Goal: Information Seeking & Learning: Learn about a topic

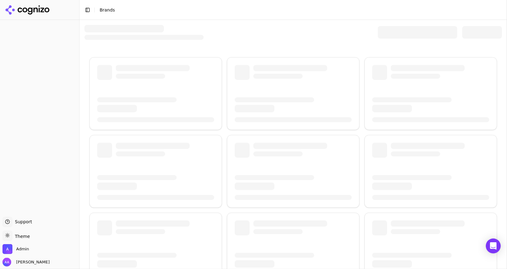
click at [389, 36] on div at bounding box center [418, 32] width 80 height 12
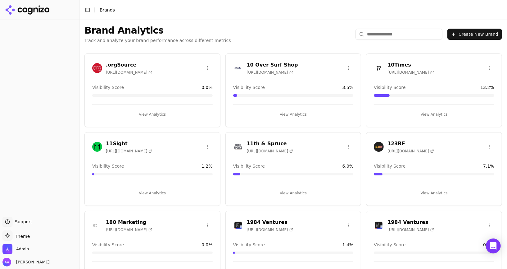
click at [385, 37] on input "search" at bounding box center [399, 34] width 87 height 11
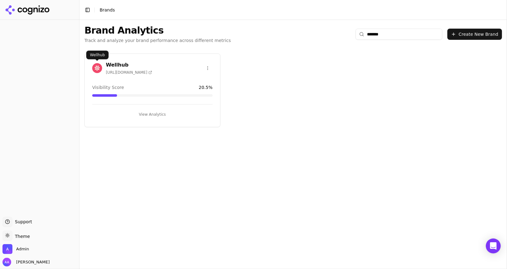
type input "*******"
click at [97, 64] on img at bounding box center [97, 68] width 10 height 10
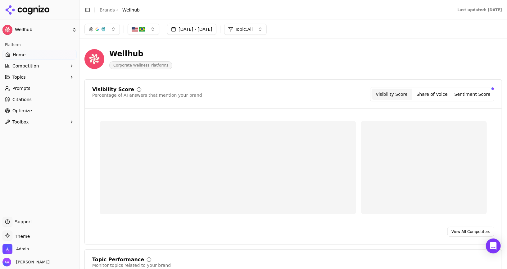
click at [48, 101] on link "Citations" at bounding box center [39, 99] width 74 height 10
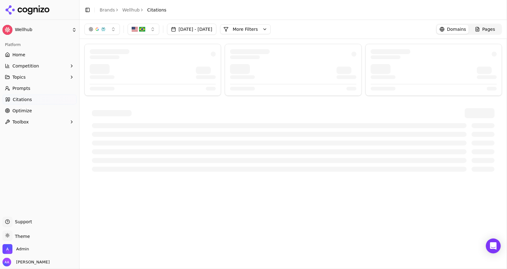
click at [327, 31] on div "Aug 10, 2025 - Sep 09, 2025 More More Filters Domains Pages" at bounding box center [294, 29] width 418 height 11
click at [270, 32] on button "More Filters" at bounding box center [245, 29] width 51 height 10
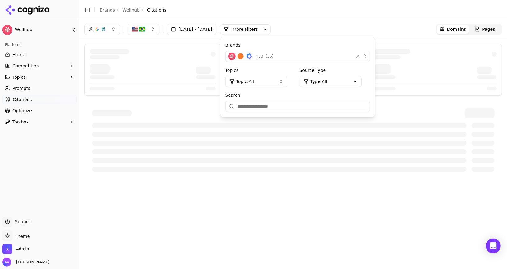
click at [281, 59] on div "+ 33 ( 36 )" at bounding box center [289, 56] width 123 height 7
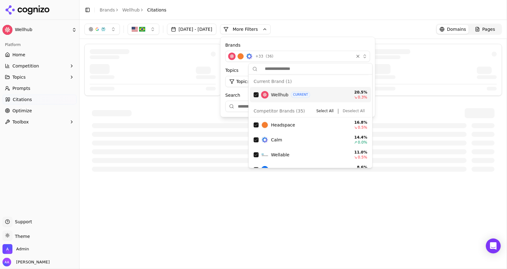
click at [354, 112] on button "Deselect All" at bounding box center [354, 110] width 27 height 7
click at [333, 112] on button "Select All" at bounding box center [325, 110] width 22 height 7
click at [361, 115] on div "Competitor Brands ( 35 ) Select All | Deselect All" at bounding box center [310, 111] width 121 height 13
click at [357, 108] on button "Deselect All" at bounding box center [354, 110] width 27 height 7
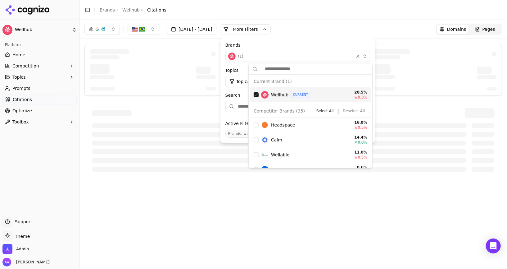
click at [254, 94] on div "Suggestions" at bounding box center [256, 94] width 5 height 5
click at [341, 15] on header "Toggle Sidebar Brands Wellhub Citations" at bounding box center [294, 10] width 428 height 20
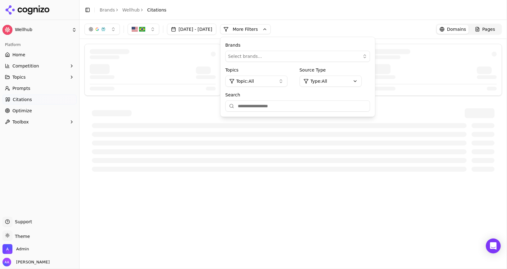
click at [341, 15] on header "Toggle Sidebar Brands Wellhub Citations" at bounding box center [294, 10] width 428 height 20
click at [263, 26] on button "More Filters" at bounding box center [245, 29] width 51 height 10
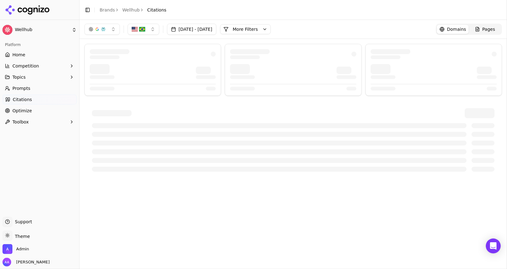
click at [162, 118] on div at bounding box center [293, 139] width 403 height 63
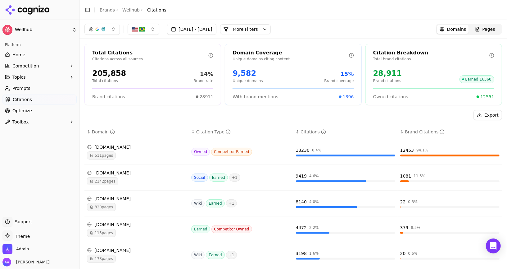
click at [108, 152] on span "511 pages" at bounding box center [101, 155] width 29 height 8
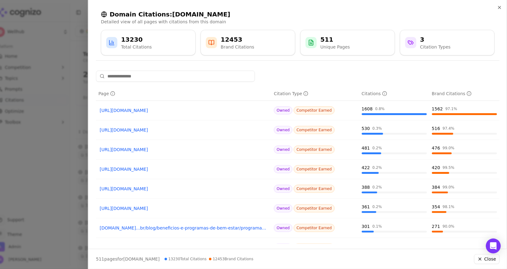
click at [142, 110] on link "https://wellhub.com/pt-br" at bounding box center [184, 110] width 168 height 6
click at [141, 129] on link "https://wellhub.com/pt-br/companies" at bounding box center [184, 130] width 168 height 6
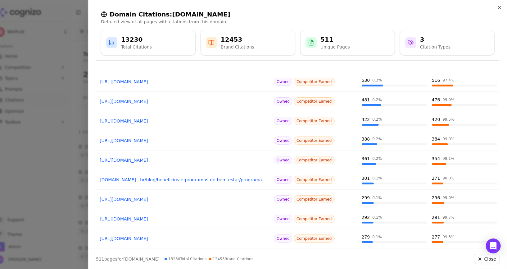
scroll to position [71, 0]
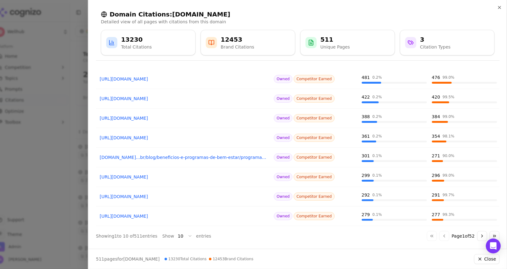
click at [71, 192] on div at bounding box center [253, 134] width 507 height 269
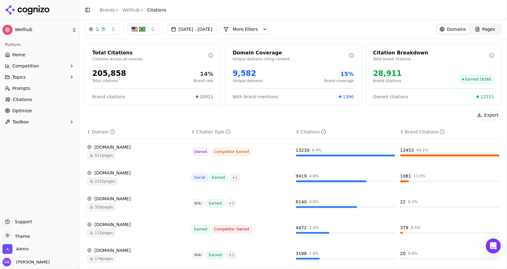
click at [111, 180] on span "2142 pages" at bounding box center [102, 181] width 31 height 8
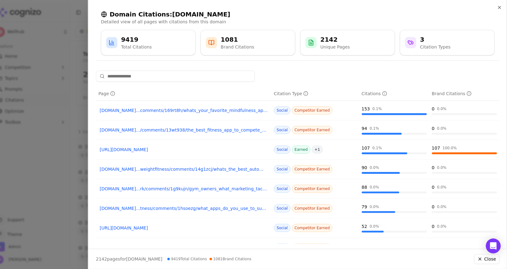
click at [57, 175] on div at bounding box center [253, 134] width 507 height 269
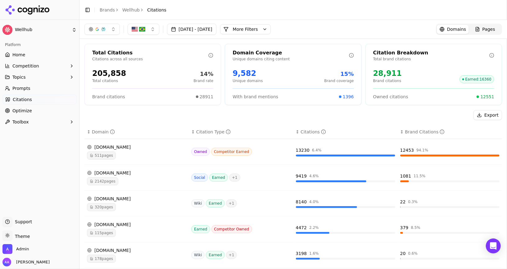
click at [112, 204] on span "320 pages" at bounding box center [101, 207] width 29 height 8
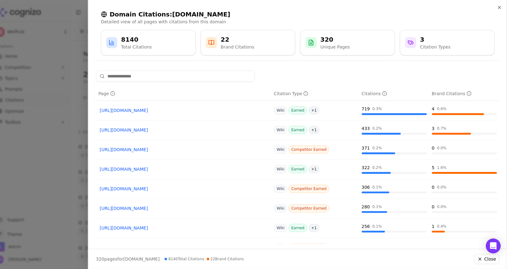
click at [150, 110] on link "https://en.wikipedia.org/wiki/HeiaHeia" at bounding box center [184, 110] width 168 height 6
click at [150, 130] on link "https://en.wikipedia.org/wiki/Spring_Health" at bounding box center [184, 130] width 168 height 6
click at [56, 140] on div at bounding box center [253, 134] width 507 height 269
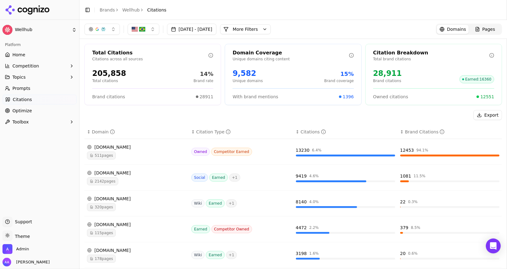
click at [110, 149] on div "wellhub.com 511 pages" at bounding box center [136, 152] width 99 height 16
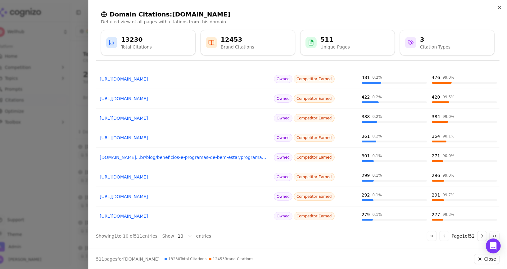
click at [496, 234] on button "Go to last page" at bounding box center [495, 236] width 10 height 10
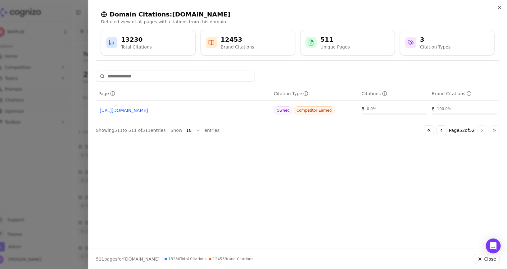
click at [483, 260] on button "Close" at bounding box center [486, 259] width 25 height 10
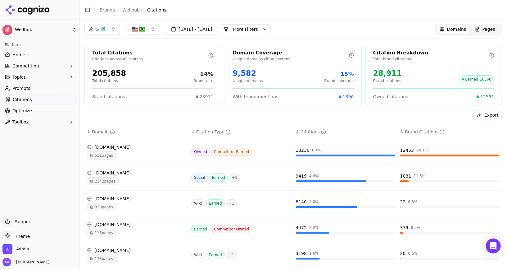
click at [255, 28] on button "More Filters" at bounding box center [245, 29] width 51 height 10
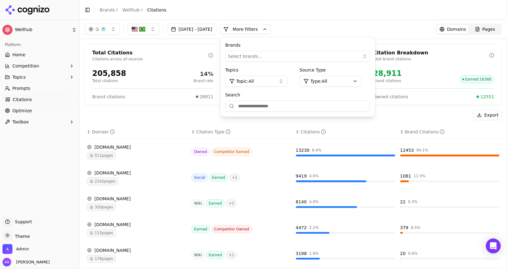
click at [173, 57] on p "Citations across all sources" at bounding box center [150, 59] width 116 height 5
click at [340, 27] on div "Aug 10, 2025 - Sep 09, 2025 More More Filters Brands Select brands... Topics To…" at bounding box center [294, 29] width 418 height 11
click at [271, 30] on button "More Filters" at bounding box center [245, 29] width 51 height 10
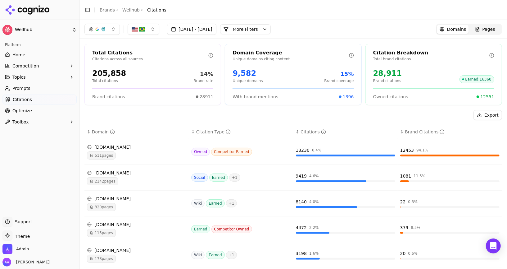
click at [100, 32] on button "button" at bounding box center [102, 29] width 35 height 11
click at [100, 65] on span "Google AI Overviews" at bounding box center [101, 67] width 39 height 12
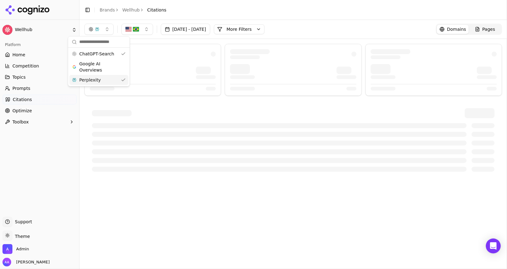
click at [101, 80] on div "Perplexity" at bounding box center [98, 80] width 59 height 10
click at [127, 30] on img "button" at bounding box center [130, 29] width 6 height 6
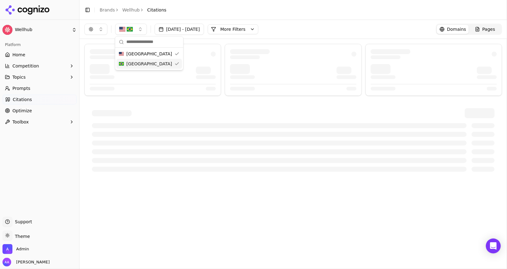
click at [147, 66] on div "Brazil" at bounding box center [150, 64] width 66 height 10
click at [309, 31] on div "Aug 10, 2025 - Sep 09, 2025 More More Filters Domains Pages" at bounding box center [294, 29] width 418 height 11
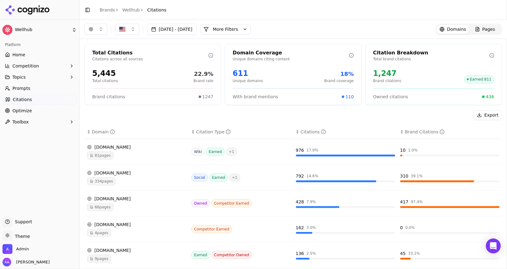
click at [122, 32] on img "button" at bounding box center [122, 29] width 6 height 6
click at [137, 65] on span "Brazil" at bounding box center [149, 64] width 46 height 6
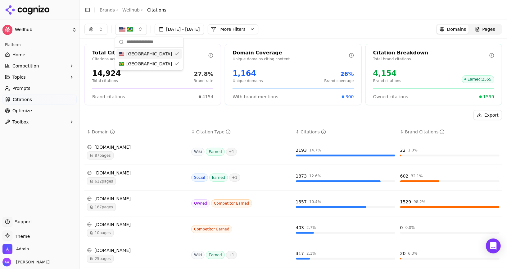
click at [101, 28] on button "button" at bounding box center [96, 29] width 23 height 11
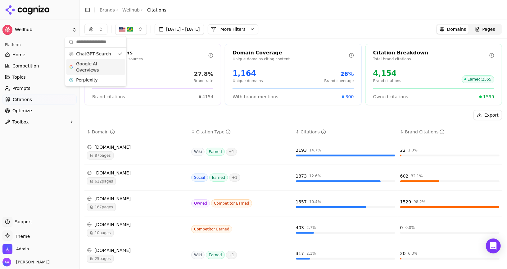
click at [100, 66] on span "Google AI Overviews" at bounding box center [95, 67] width 39 height 12
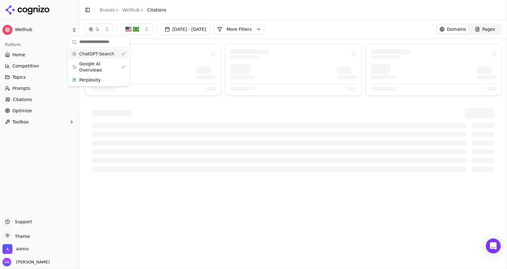
click at [106, 56] on span "ChatGPT-Search" at bounding box center [96, 54] width 35 height 6
click at [180, 42] on div at bounding box center [294, 111] width 428 height 145
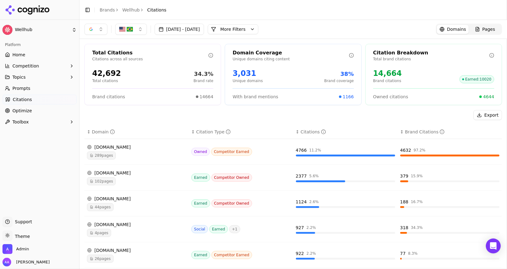
click at [97, 29] on button "button" at bounding box center [96, 29] width 23 height 11
click at [98, 76] on div "Perplexity" at bounding box center [95, 80] width 59 height 10
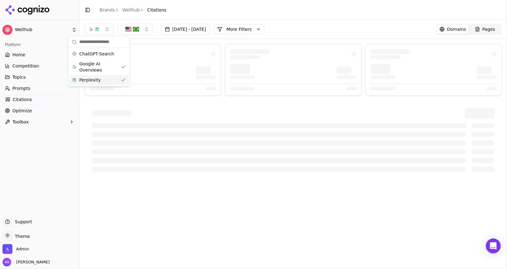
click at [100, 65] on span "Google AI Overviews" at bounding box center [98, 67] width 39 height 12
click at [154, 43] on div at bounding box center [294, 111] width 428 height 145
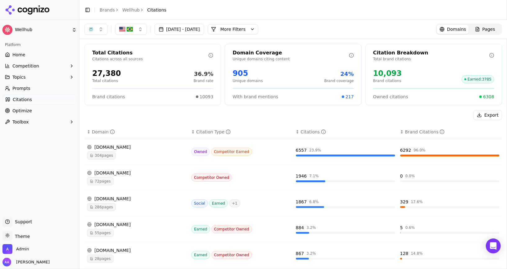
click at [109, 148] on div "wellhub.com" at bounding box center [136, 147] width 99 height 6
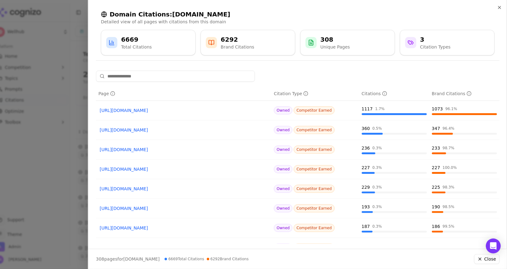
scroll to position [71, 0]
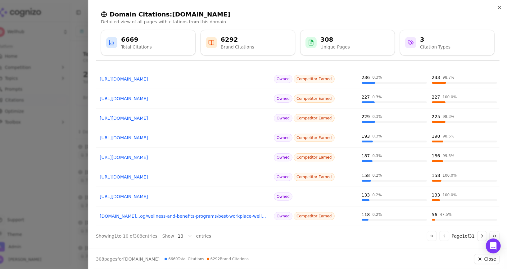
click at [495, 235] on button "Go to last page" at bounding box center [495, 236] width 10 height 10
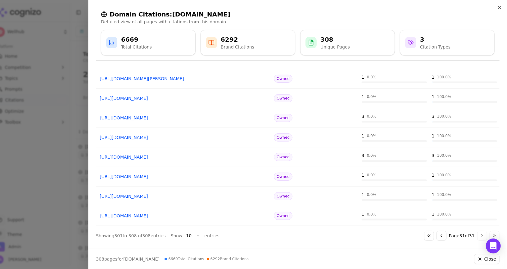
click at [428, 234] on button "Go to first page" at bounding box center [429, 236] width 10 height 10
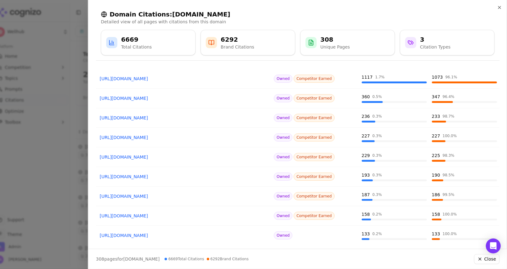
click at [30, 171] on div at bounding box center [253, 134] width 507 height 269
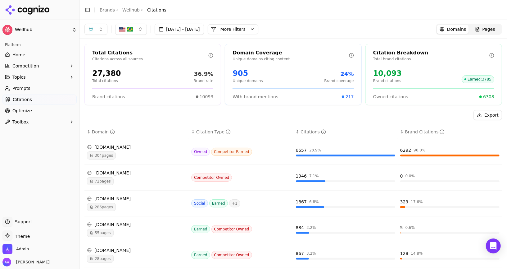
click at [256, 31] on button "More Filters" at bounding box center [233, 29] width 51 height 10
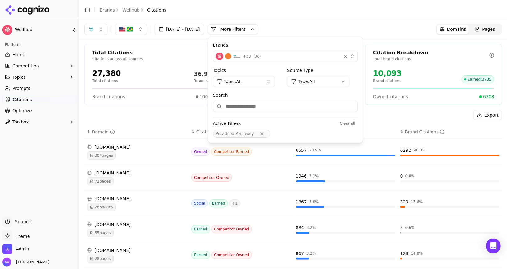
click at [251, 55] on span "+ 33" at bounding box center [247, 56] width 8 height 5
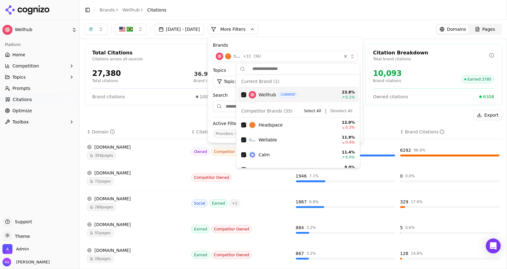
click at [340, 111] on button "Deselect All" at bounding box center [341, 110] width 27 height 7
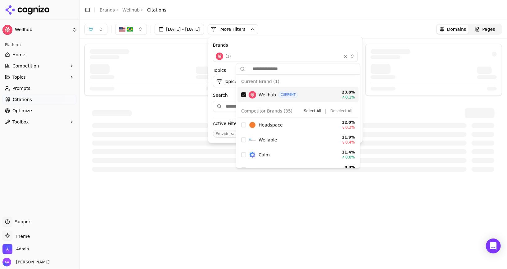
click at [247, 95] on div "Wellhub CURRENT 23.8 % ↗ 0.1 %" at bounding box center [298, 94] width 121 height 15
click at [325, 28] on div "Aug 10, 2025 - Sep 09, 2025 More More Filters Brands Select brands... Topics To…" at bounding box center [294, 29] width 418 height 11
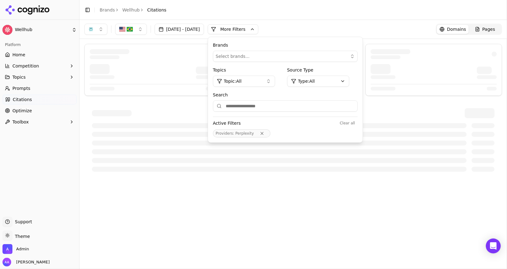
click at [259, 26] on button "More Filters" at bounding box center [233, 29] width 51 height 10
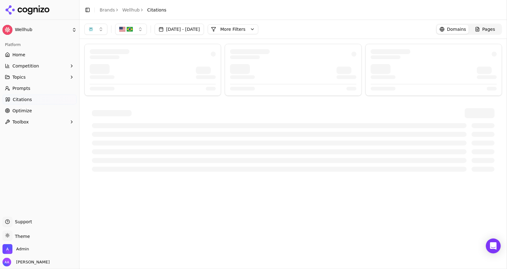
click at [259, 26] on button "More Filters" at bounding box center [233, 29] width 51 height 10
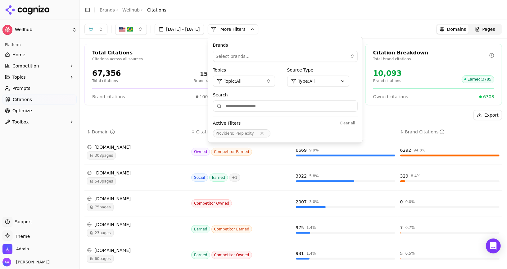
click at [100, 30] on button "button" at bounding box center [96, 29] width 23 height 11
click at [96, 56] on span "ChatGPT-Search" at bounding box center [93, 54] width 35 height 6
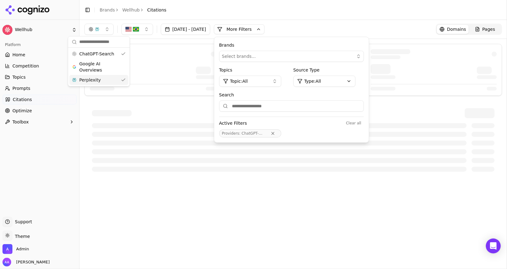
click at [98, 84] on div "Perplexity" at bounding box center [98, 80] width 59 height 10
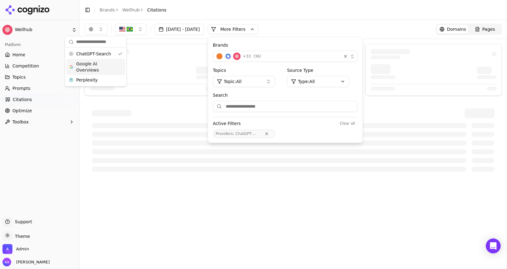
click at [293, 49] on div "Brands + 33 ( 36 )" at bounding box center [285, 52] width 145 height 20
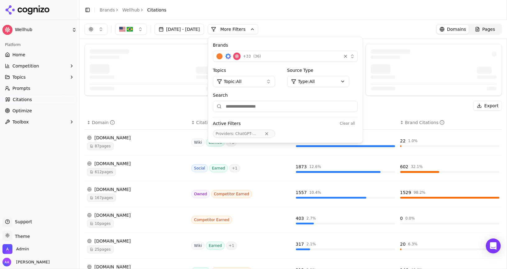
click at [294, 55] on div "+ 33 ( 36 )" at bounding box center [277, 56] width 123 height 7
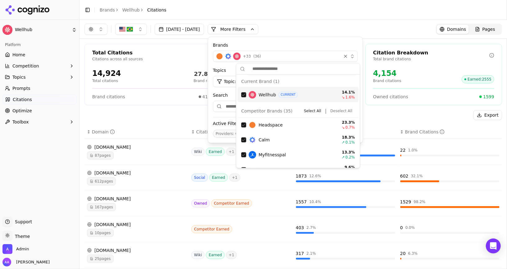
click at [339, 110] on button "Deselect All" at bounding box center [341, 110] width 27 height 7
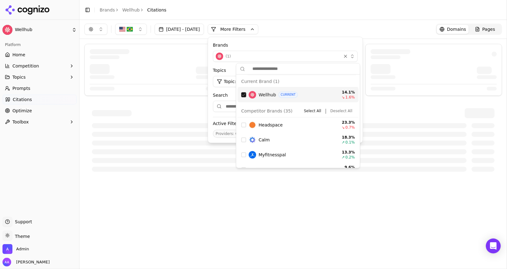
click at [244, 94] on div "Suggestions" at bounding box center [243, 94] width 5 height 5
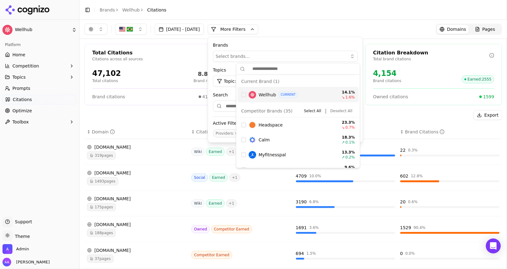
click at [325, 23] on div "Aug 10, 2025 - Sep 09, 2025 More More Filters Brands Select brands... Topics To…" at bounding box center [294, 29] width 428 height 19
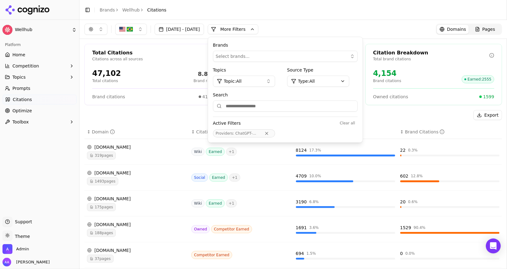
click at [320, 35] on div "Aug 10, 2025 - Sep 09, 2025 More More Filters Brands Select brands... Topics To…" at bounding box center [294, 29] width 428 height 19
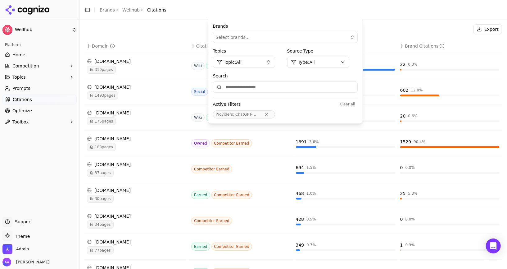
scroll to position [143, 0]
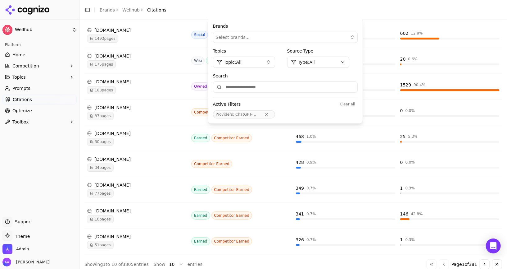
click at [492, 259] on div "Go to first page Go to previous page Page 1 of 381 Go to next page Go to last p…" at bounding box center [465, 264] width 76 height 10
click at [499, 260] on button "Go to last page" at bounding box center [497, 264] width 10 height 10
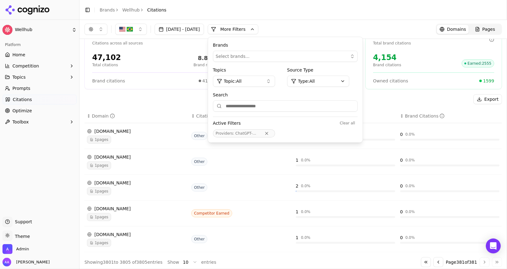
click at [425, 260] on button "Go to first page" at bounding box center [426, 262] width 10 height 10
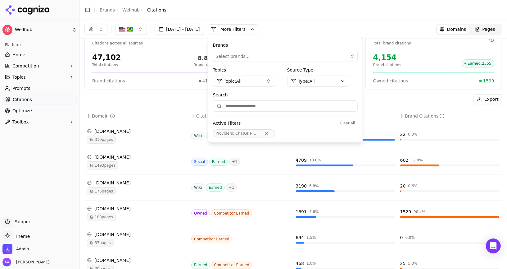
click at [142, 94] on div "Export" at bounding box center [294, 99] width 418 height 10
click at [259, 32] on button "More Filters" at bounding box center [233, 29] width 51 height 10
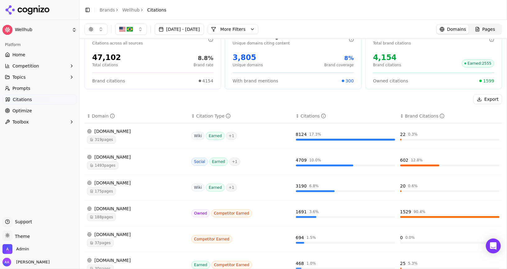
click at [158, 131] on div "en.wikipedia.org" at bounding box center [136, 131] width 99 height 6
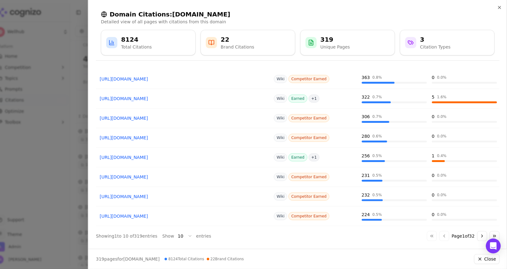
scroll to position [0, 0]
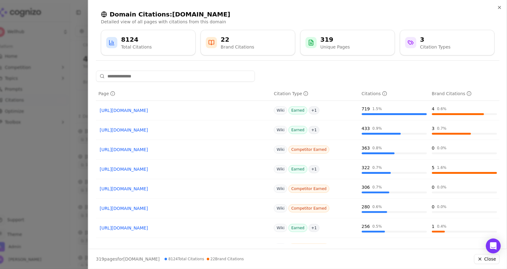
click at [57, 158] on div at bounding box center [253, 134] width 507 height 269
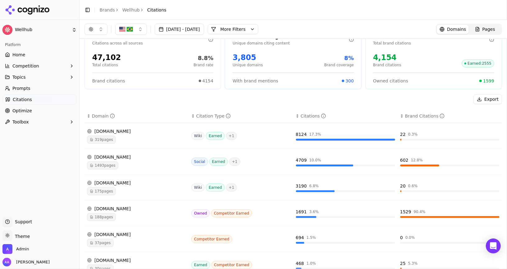
click at [112, 158] on div "reddit.com" at bounding box center [136, 157] width 99 height 6
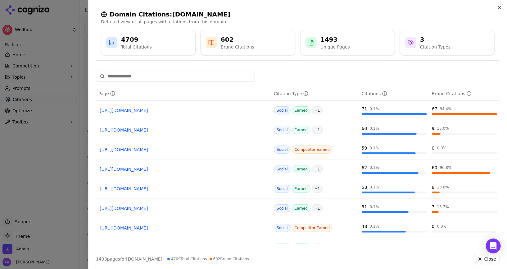
click at [46, 179] on div at bounding box center [253, 134] width 507 height 269
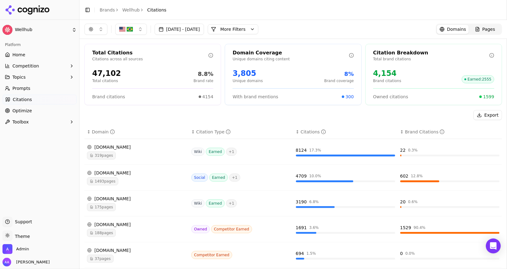
click at [250, 27] on button "More Filters" at bounding box center [233, 29] width 51 height 10
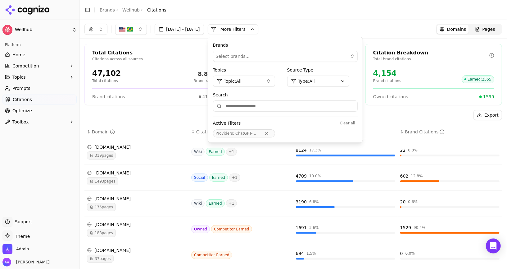
click at [274, 80] on button "Topic: All" at bounding box center [244, 81] width 62 height 11
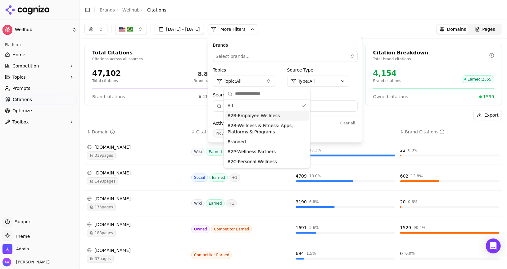
click at [261, 113] on span "B2B-Employee Wellness" at bounding box center [254, 115] width 52 height 6
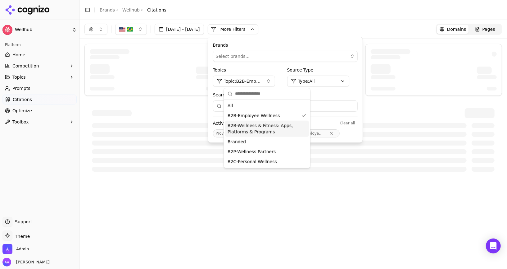
click at [261, 126] on span "B2B-Wellness & Fitness: Apps, Platforms & Programs" at bounding box center [263, 128] width 71 height 12
click at [260, 153] on span "B2P-Wellness Partners" at bounding box center [252, 152] width 48 height 6
click at [259, 164] on div "B2C-Personal Wellness" at bounding box center [267, 162] width 84 height 10
click at [293, 60] on div "+ 33 ( 36 )" at bounding box center [277, 56] width 123 height 7
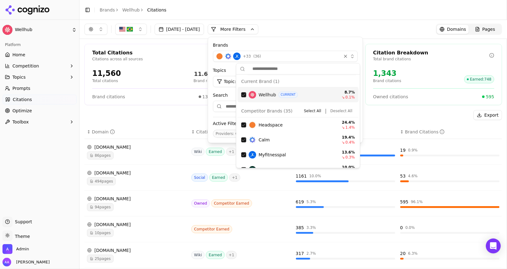
click at [293, 60] on div "+ 33 ( 36 )" at bounding box center [277, 56] width 123 height 7
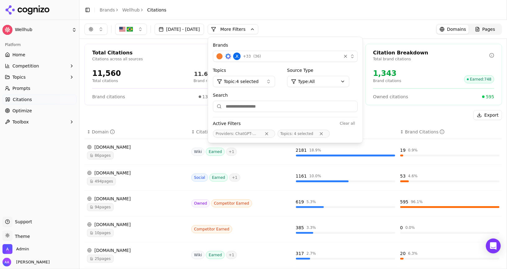
click at [259, 27] on button "More Filters" at bounding box center [233, 29] width 51 height 10
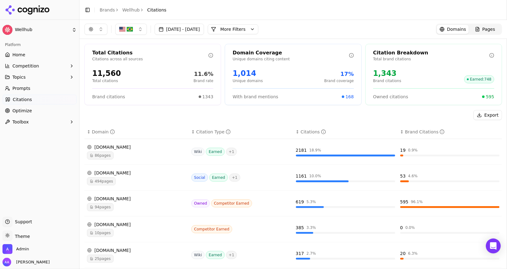
click at [139, 27] on button "button" at bounding box center [131, 29] width 32 height 11
click at [139, 62] on div "Brazil" at bounding box center [150, 64] width 66 height 10
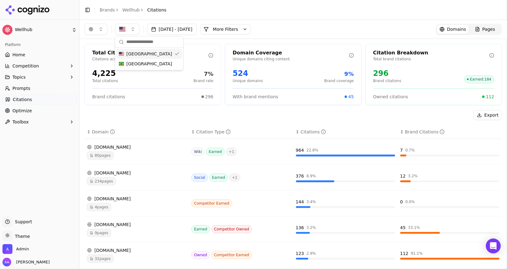
click at [79, 112] on button "Toggle Sidebar" at bounding box center [79, 134] width 5 height 269
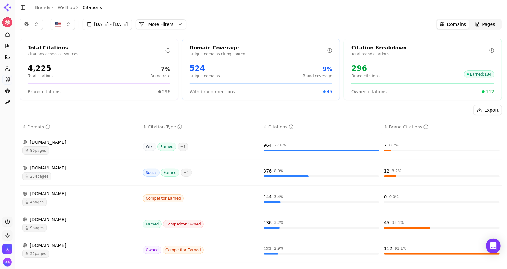
click at [161, 115] on div "Export ↕ Domain ↕ Citation Type ↕ Citations ↕ Brand Citations en.wikipedia.org …" at bounding box center [261, 256] width 483 height 302
click at [176, 28] on button "More Filters" at bounding box center [161, 24] width 51 height 10
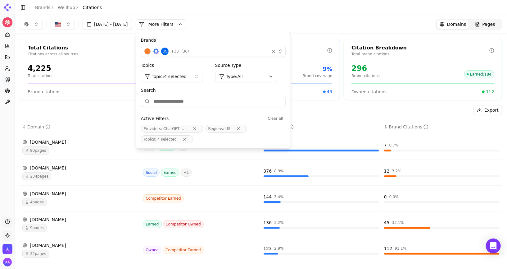
click at [263, 77] on html "Wellhub Platform Home Competition Topics Prompts Citations Optimize Toolbox Sup…" at bounding box center [253, 134] width 507 height 269
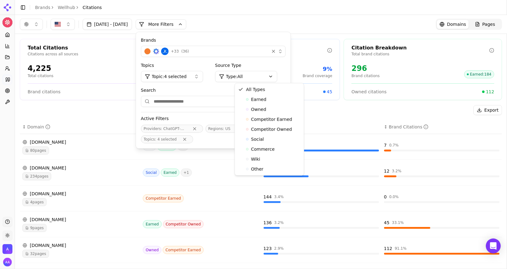
click at [207, 80] on html "Wellhub Platform Home Competition Topics Prompts Citations Optimize Toolbox Sup…" at bounding box center [253, 134] width 507 height 269
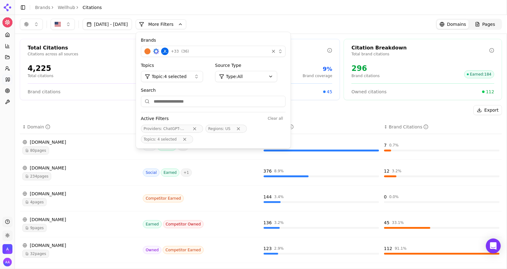
click at [203, 77] on button "Topic: 4 selected" at bounding box center [172, 76] width 62 height 11
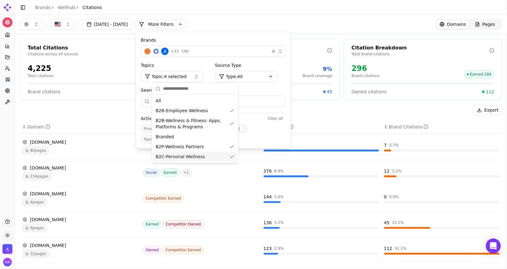
click at [123, 118] on div "Export ↕ Domain ↕ Citation Type ↕ Citations ↕ Brand Citations en.wikipedia.org …" at bounding box center [261, 256] width 483 height 302
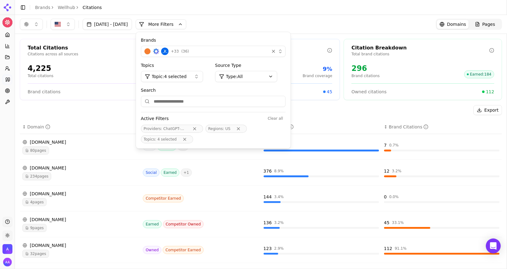
click at [127, 107] on div "Export" at bounding box center [261, 110] width 483 height 10
click at [186, 28] on button "More Filters" at bounding box center [161, 24] width 51 height 10
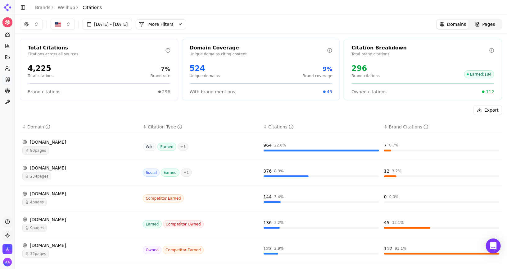
click at [186, 29] on button "More Filters" at bounding box center [161, 24] width 51 height 10
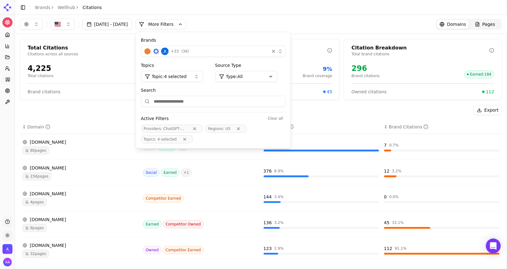
click at [199, 101] on input "Search" at bounding box center [213, 101] width 145 height 11
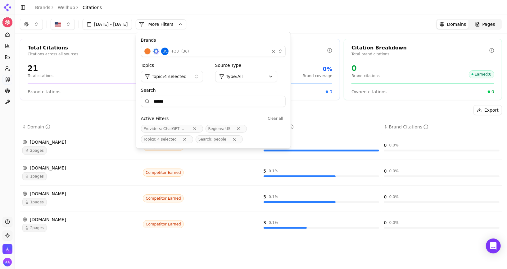
click at [220, 101] on input "******" at bounding box center [213, 101] width 145 height 11
type input "*********"
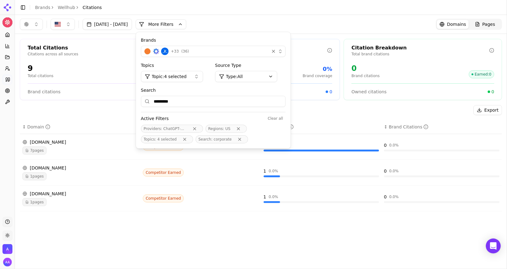
click at [186, 24] on button "More Filters" at bounding box center [161, 24] width 51 height 10
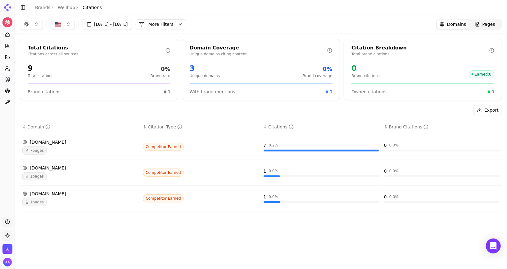
click at [186, 24] on button "More Filters" at bounding box center [161, 24] width 51 height 10
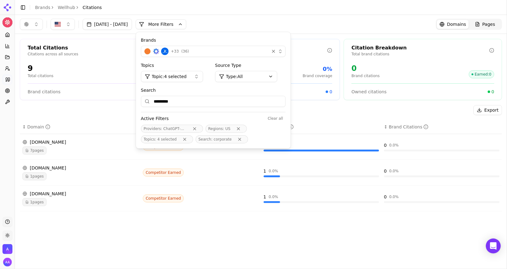
click at [215, 98] on input "*********" at bounding box center [213, 101] width 145 height 11
type input "**********"
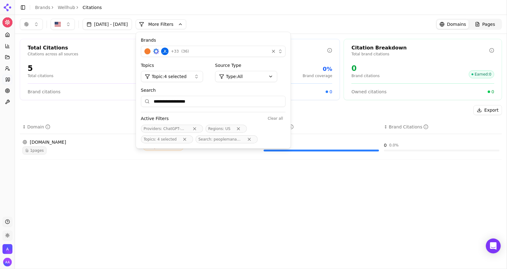
click at [206, 103] on input "**********" at bounding box center [213, 101] width 145 height 11
type input "******"
click at [191, 98] on input "**********" at bounding box center [213, 101] width 145 height 11
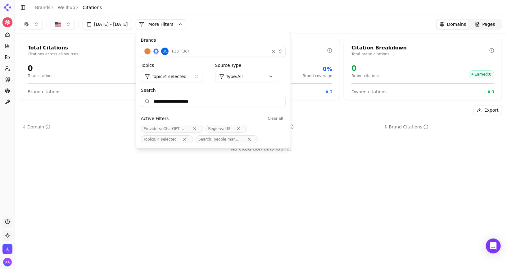
click at [191, 98] on input "**********" at bounding box center [213, 101] width 145 height 11
click at [191, 99] on input "**********" at bounding box center [213, 101] width 145 height 11
type input "**********"
click at [102, 165] on div "Total Citations Citations across all sources 5 Total citations 0% Brand rate Br…" at bounding box center [261, 102] width 492 height 136
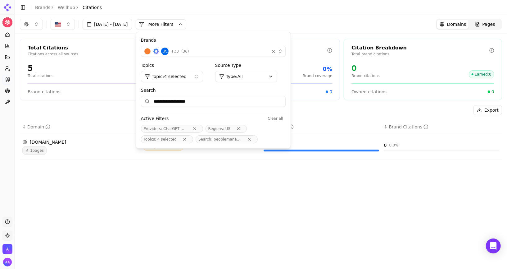
click at [233, 31] on div "**********" at bounding box center [261, 24] width 492 height 19
click at [186, 22] on button "More Filters" at bounding box center [161, 24] width 51 height 10
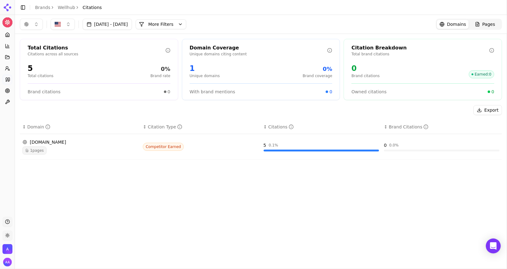
click at [41, 151] on span "1 pages" at bounding box center [34, 150] width 24 height 8
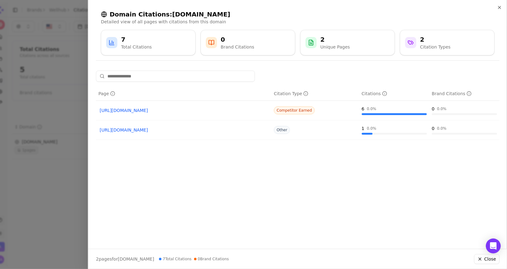
click at [56, 161] on div at bounding box center [253, 134] width 507 height 269
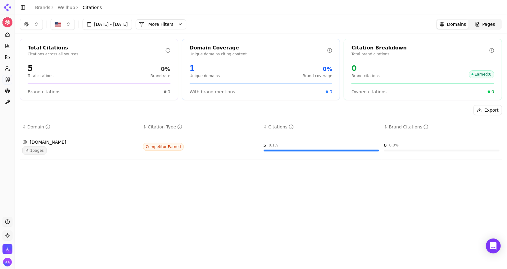
click at [186, 25] on button "More Filters" at bounding box center [161, 24] width 51 height 10
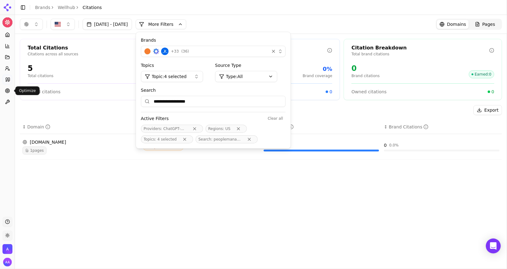
click at [8, 86] on link "Optimize" at bounding box center [7, 91] width 10 height 10
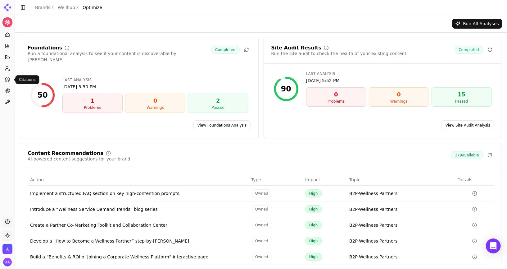
click at [6, 80] on icon at bounding box center [7, 80] width 2 height 4
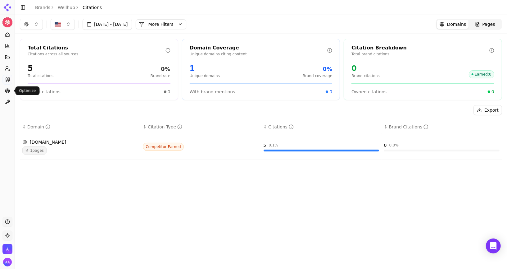
click at [7, 89] on icon at bounding box center [7, 90] width 5 height 5
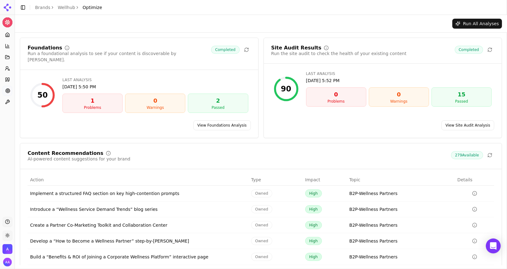
scroll to position [19, 0]
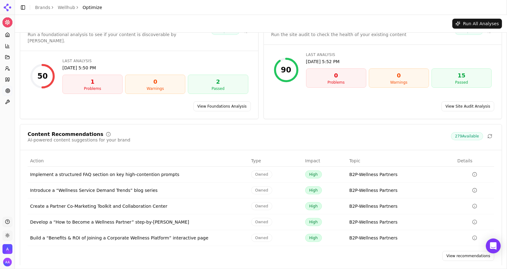
click at [457, 251] on link "View recommendations" at bounding box center [469, 256] width 52 height 10
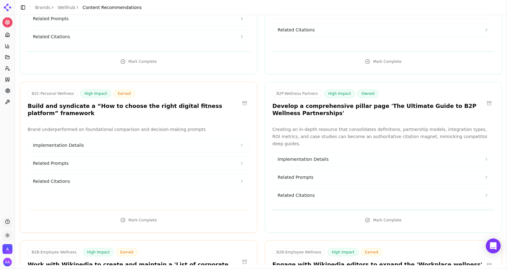
scroll to position [14078, 0]
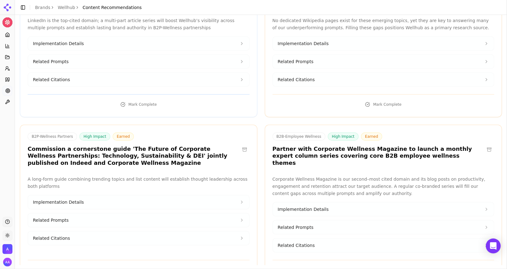
drag, startPoint x: 110, startPoint y: 169, endPoint x: 80, endPoint y: 159, distance: 30.7
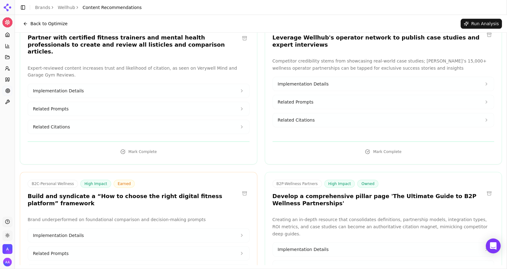
scroll to position [13156, 0]
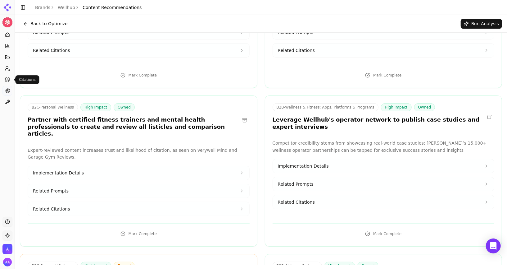
click at [7, 80] on icon at bounding box center [7, 79] width 5 height 5
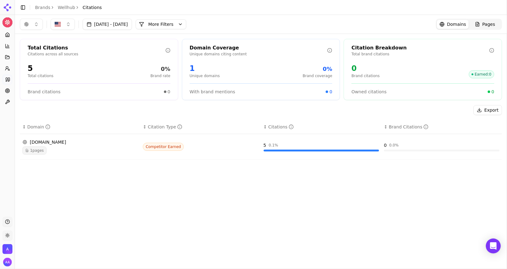
click at [186, 29] on button "More Filters" at bounding box center [161, 24] width 51 height 10
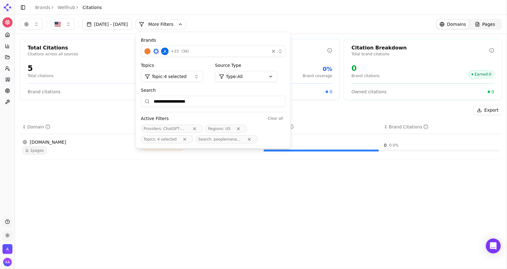
click at [229, 94] on div "**********" at bounding box center [213, 97] width 145 height 20
click at [229, 102] on input "**********" at bounding box center [213, 101] width 145 height 11
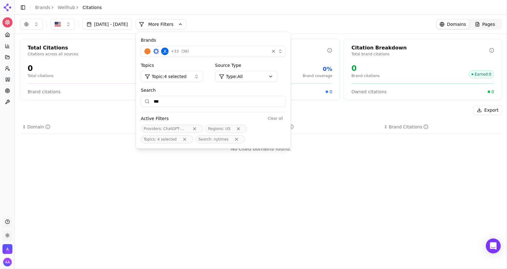
type input "***"
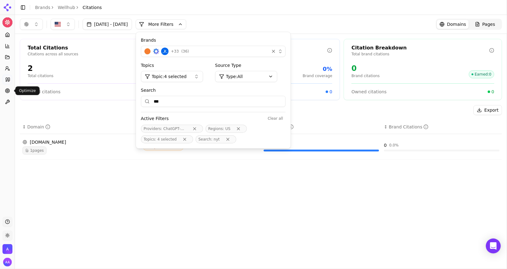
click at [8, 91] on icon at bounding box center [7, 90] width 5 height 5
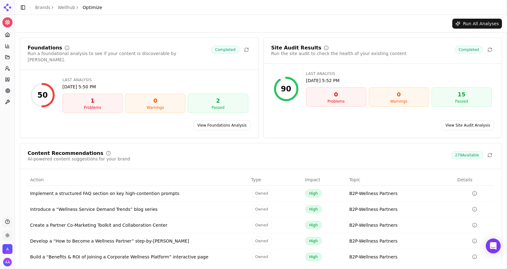
scroll to position [19, 0]
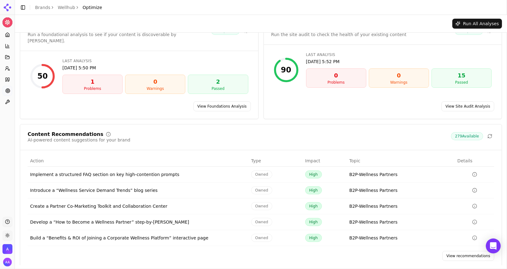
click at [469, 251] on link "View recommendations" at bounding box center [469, 256] width 52 height 10
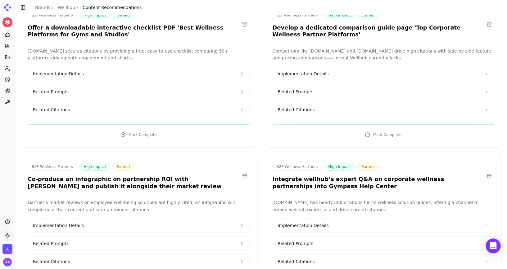
scroll to position [12572, 0]
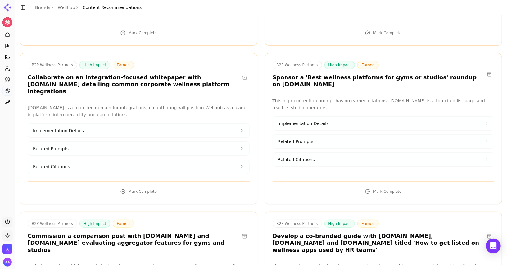
drag, startPoint x: 153, startPoint y: 171, endPoint x: 28, endPoint y: 139, distance: 128.7
drag, startPoint x: 27, startPoint y: 140, endPoint x: 178, endPoint y: 171, distance: 154.2
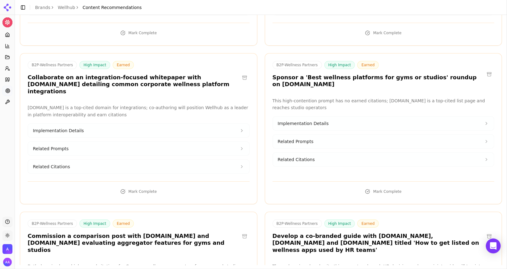
drag, startPoint x: 147, startPoint y: 149, endPoint x: 33, endPoint y: 142, distance: 114.9
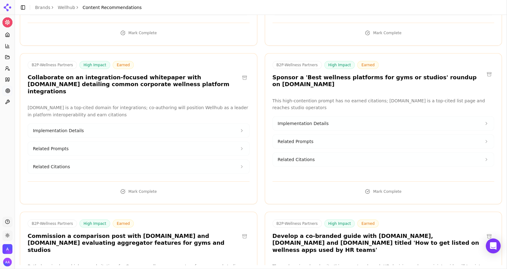
drag, startPoint x: 25, startPoint y: 141, endPoint x: 139, endPoint y: 174, distance: 118.0
drag, startPoint x: 146, startPoint y: 172, endPoint x: 29, endPoint y: 140, distance: 121.7
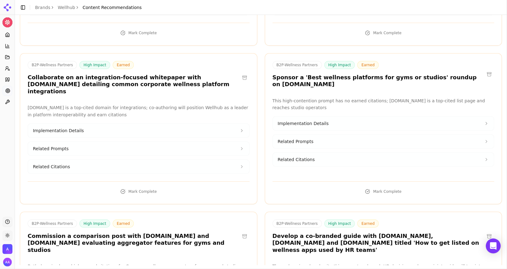
drag, startPoint x: 24, startPoint y: 140, endPoint x: 137, endPoint y: 147, distance: 112.7
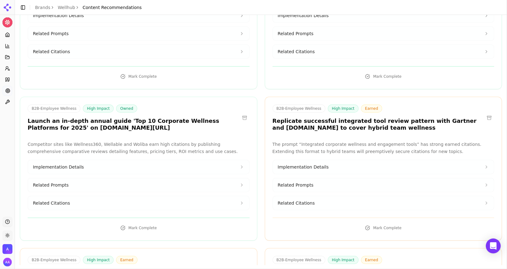
scroll to position [10630, 0]
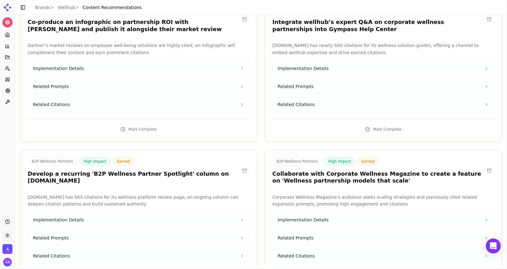
drag, startPoint x: 100, startPoint y: 151, endPoint x: 49, endPoint y: 140, distance: 52.2
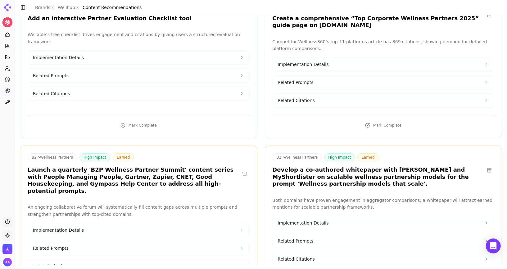
scroll to position [19633, 0]
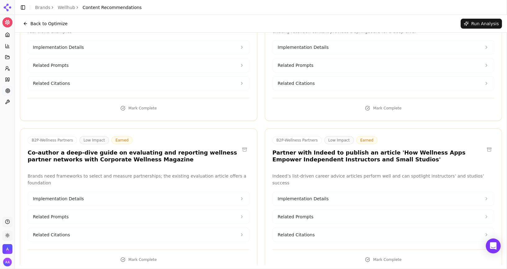
scroll to position [12572, 0]
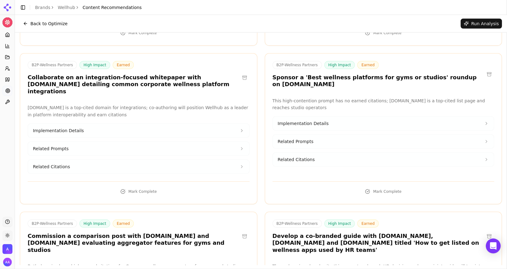
click at [7, 82] on link "Citations" at bounding box center [7, 80] width 10 height 10
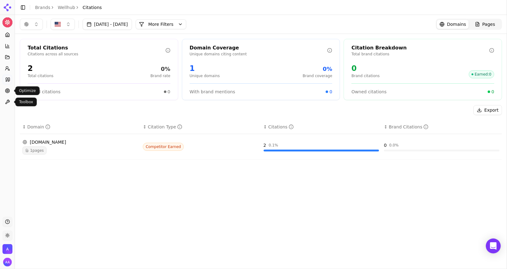
click at [4, 88] on link "Optimize" at bounding box center [7, 91] width 10 height 10
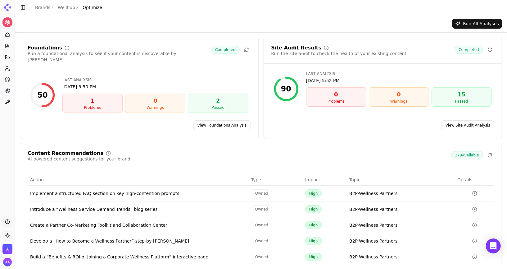
scroll to position [19, 0]
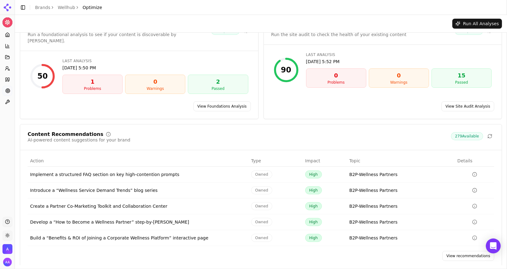
click at [468, 251] on link "View recommendations" at bounding box center [469, 256] width 52 height 10
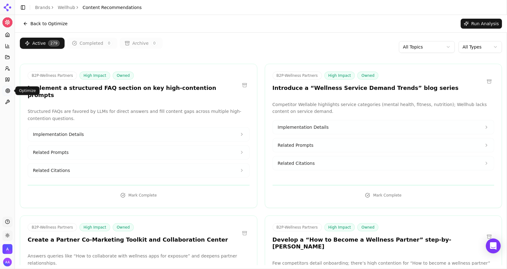
click at [9, 90] on icon at bounding box center [7, 90] width 5 height 5
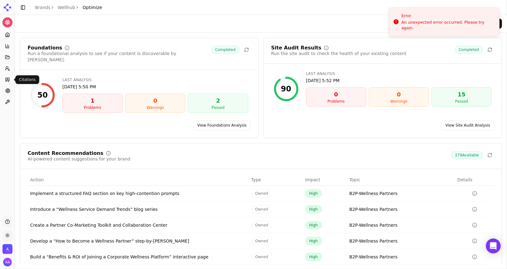
click at [3, 81] on link "Citations" at bounding box center [7, 80] width 10 height 10
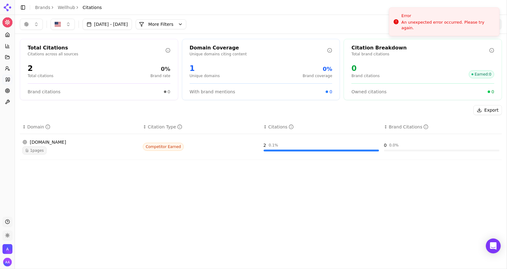
click at [177, 30] on div "Aug 10, 2025 - Sep 09, 2025 More More Filters Domains Pages" at bounding box center [261, 24] width 492 height 19
click at [181, 27] on button "More Filters" at bounding box center [161, 24] width 51 height 10
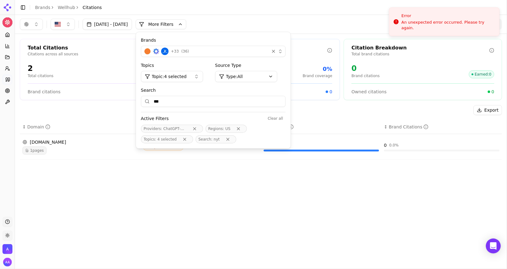
click at [193, 98] on input "***" at bounding box center [213, 101] width 145 height 11
type input "*******"
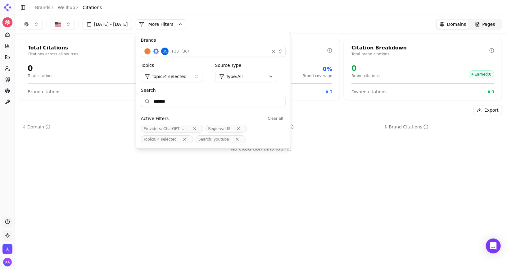
click at [244, 127] on button "Remove Regions filter" at bounding box center [238, 128] width 11 height 5
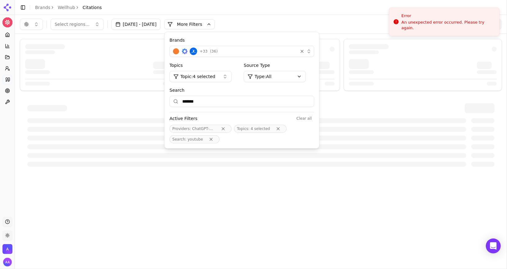
click at [284, 129] on button "Remove Topics filter" at bounding box center [278, 128] width 11 height 5
click at [247, 100] on input "*******" at bounding box center [242, 101] width 145 height 11
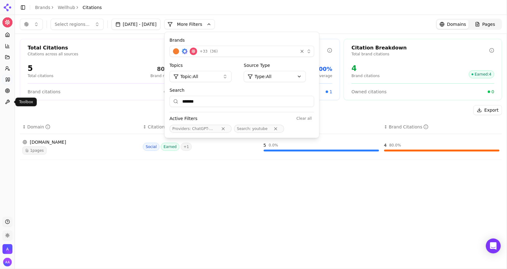
click at [7, 93] on link "Optimize" at bounding box center [7, 91] width 10 height 10
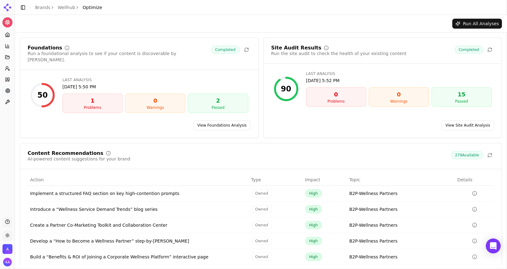
scroll to position [19, 0]
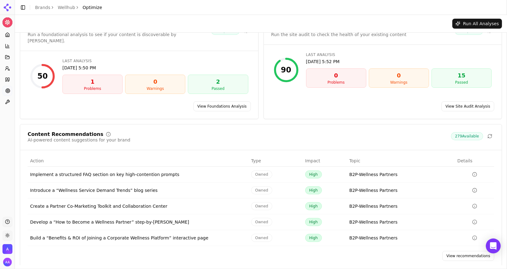
click at [460, 251] on link "View recommendations" at bounding box center [469, 256] width 52 height 10
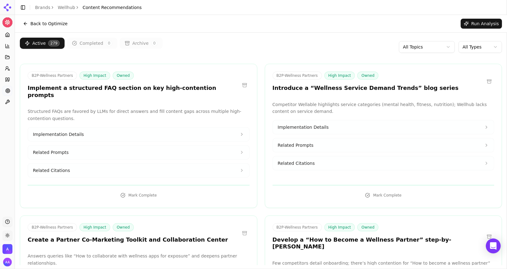
click at [258, 55] on div "Active 279 Completed 0 Archive 0 All Topics All Types" at bounding box center [261, 47] width 483 height 19
click at [361, 38] on div "Active 279 Completed 0 Archive 0 All Topics All Types" at bounding box center [261, 47] width 483 height 19
click at [491, 51] on html "Wellhub Platform Home Competition Topics Prompts Citations Optimize Toolbox Sup…" at bounding box center [253, 134] width 507 height 269
click at [474, 46] on html "Wellhub Platform Home Competition Topics Prompts Citations Optimize Toolbox Sup…" at bounding box center [253, 134] width 507 height 269
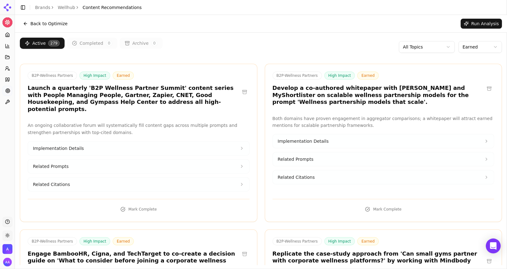
click at [477, 51] on html "Wellhub Platform Home Competition Topics Prompts Citations Optimize Toolbox Sup…" at bounding box center [253, 134] width 507 height 269
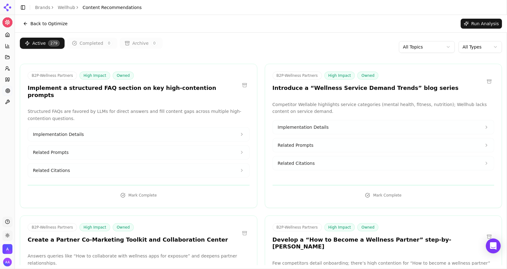
click at [9, 81] on icon at bounding box center [9, 80] width 2 height 4
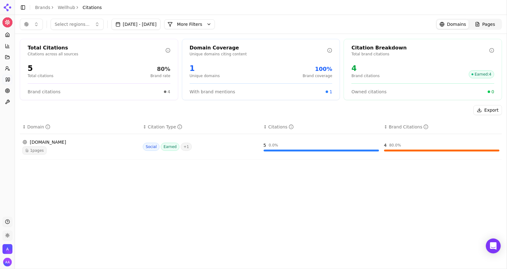
click at [53, 155] on td "[DOMAIN_NAME] 1 pages" at bounding box center [80, 147] width 121 height 26
click at [39, 151] on span "1 pages" at bounding box center [34, 150] width 24 height 8
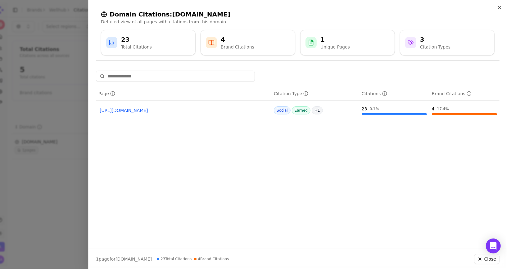
click at [62, 158] on div at bounding box center [253, 134] width 507 height 269
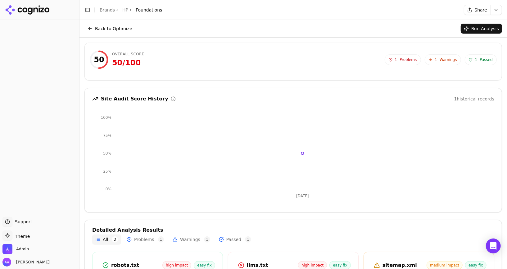
click at [113, 29] on button "Back to Optimize" at bounding box center [110, 29] width 51 height 10
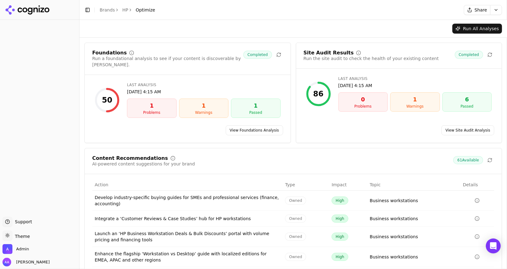
click at [454, 125] on link "View Site Audit Analysis" at bounding box center [468, 130] width 53 height 10
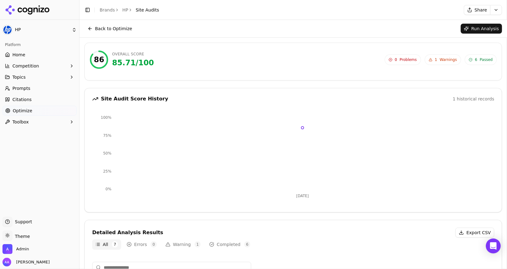
click at [444, 49] on div "86 Overall Score 85.71 / 100 0 Problems 1 Warnings 6 Passed 0 Problems 1 Warnin…" at bounding box center [293, 61] width 417 height 32
click at [442, 62] on span "1 Warnings" at bounding box center [443, 59] width 36 height 11
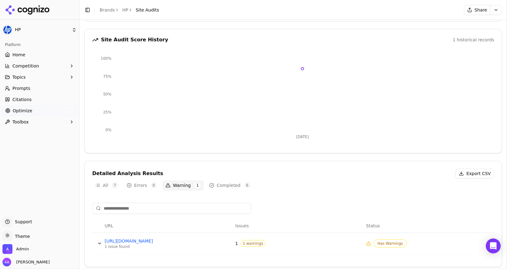
scroll to position [61, 0]
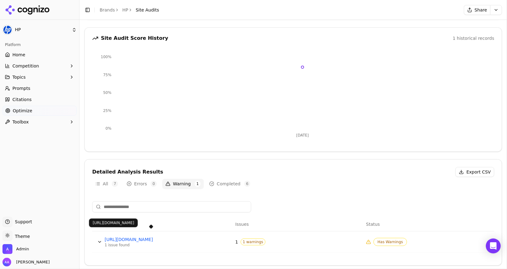
click at [174, 240] on link "[URL][DOMAIN_NAME]" at bounding box center [151, 239] width 93 height 6
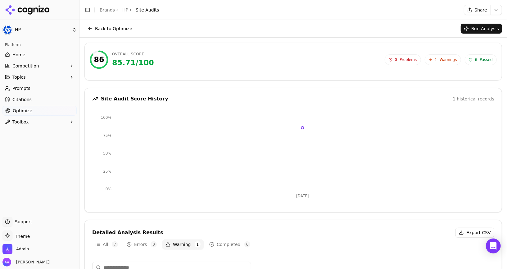
click at [481, 25] on button "Run Analysis" at bounding box center [481, 29] width 41 height 10
click at [131, 31] on button "Back to Optimize" at bounding box center [110, 29] width 51 height 10
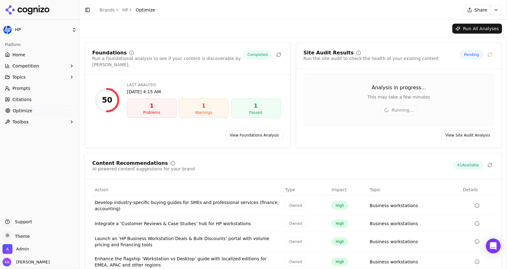
click at [241, 18] on header "Toggle Sidebar Brands HP Optimize Share" at bounding box center [294, 10] width 428 height 20
